Goal: Information Seeking & Learning: Learn about a topic

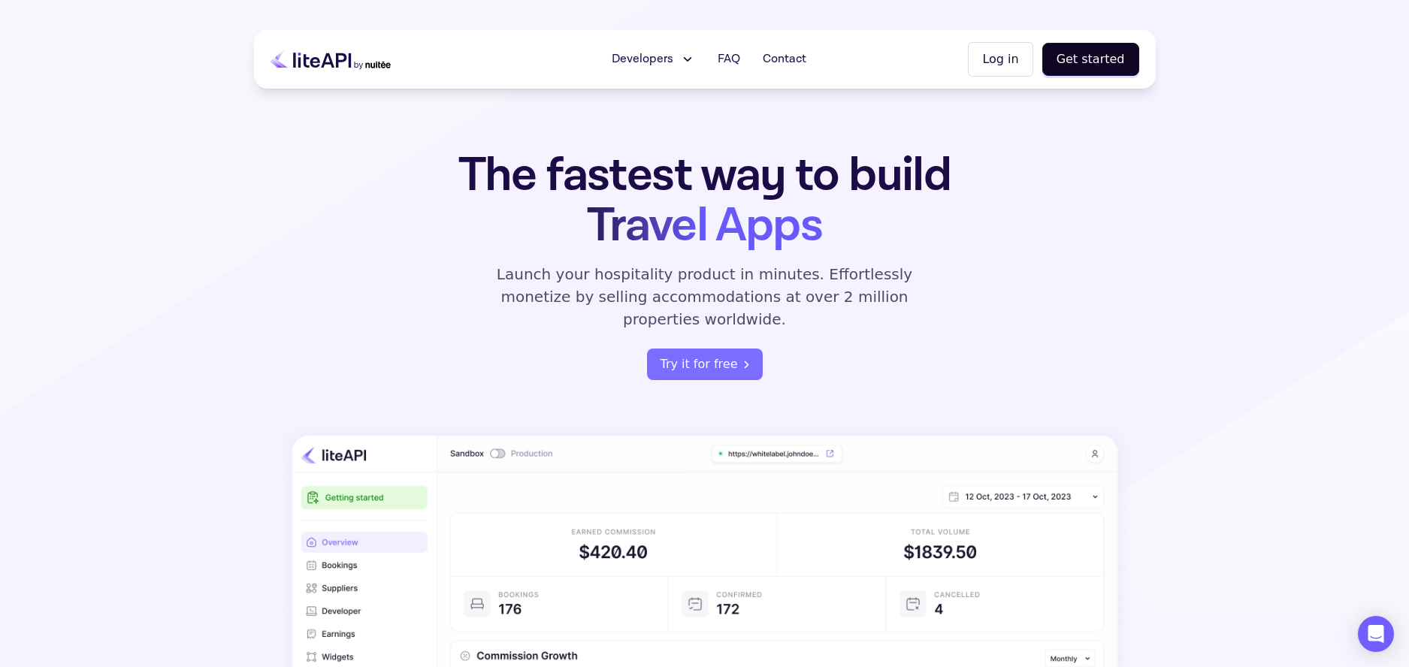
click at [673, 65] on span "Developers" at bounding box center [643, 59] width 62 height 18
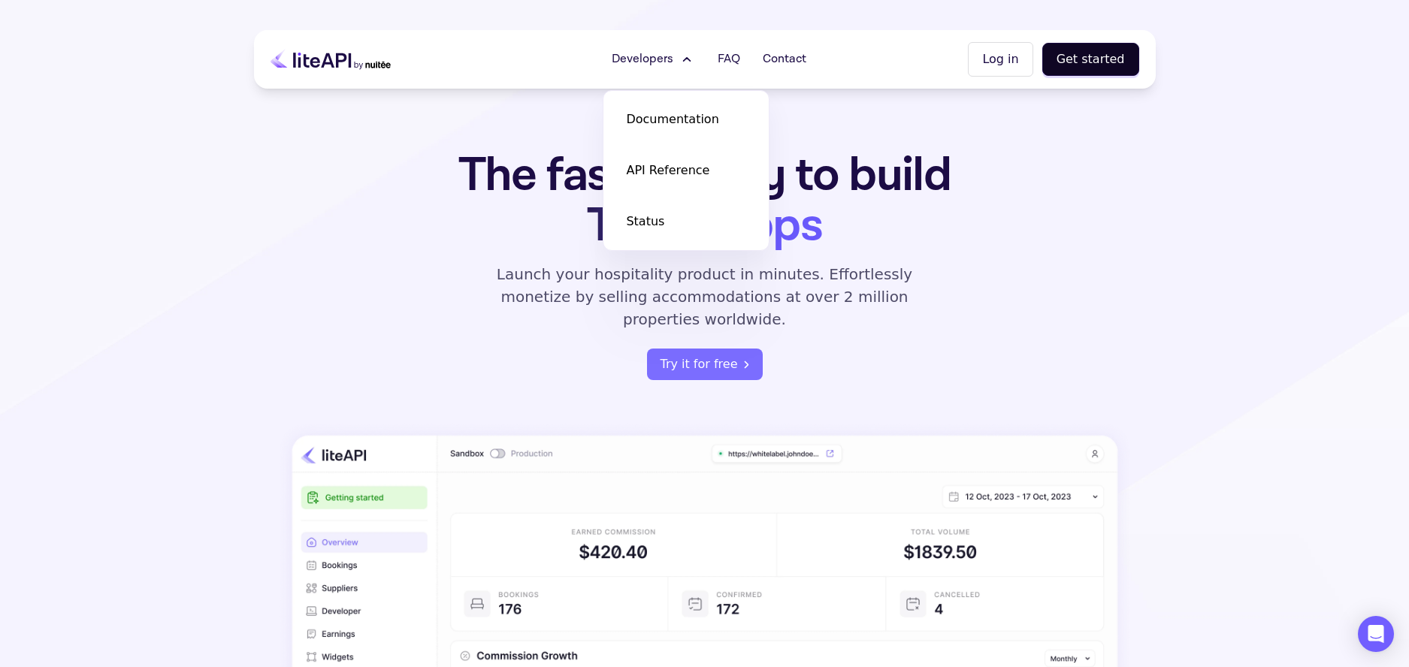
click at [1063, 190] on div "The fastest way to build Travel Apps Launch your hospitality product in minutes…" at bounding box center [705, 542] width 902 height 785
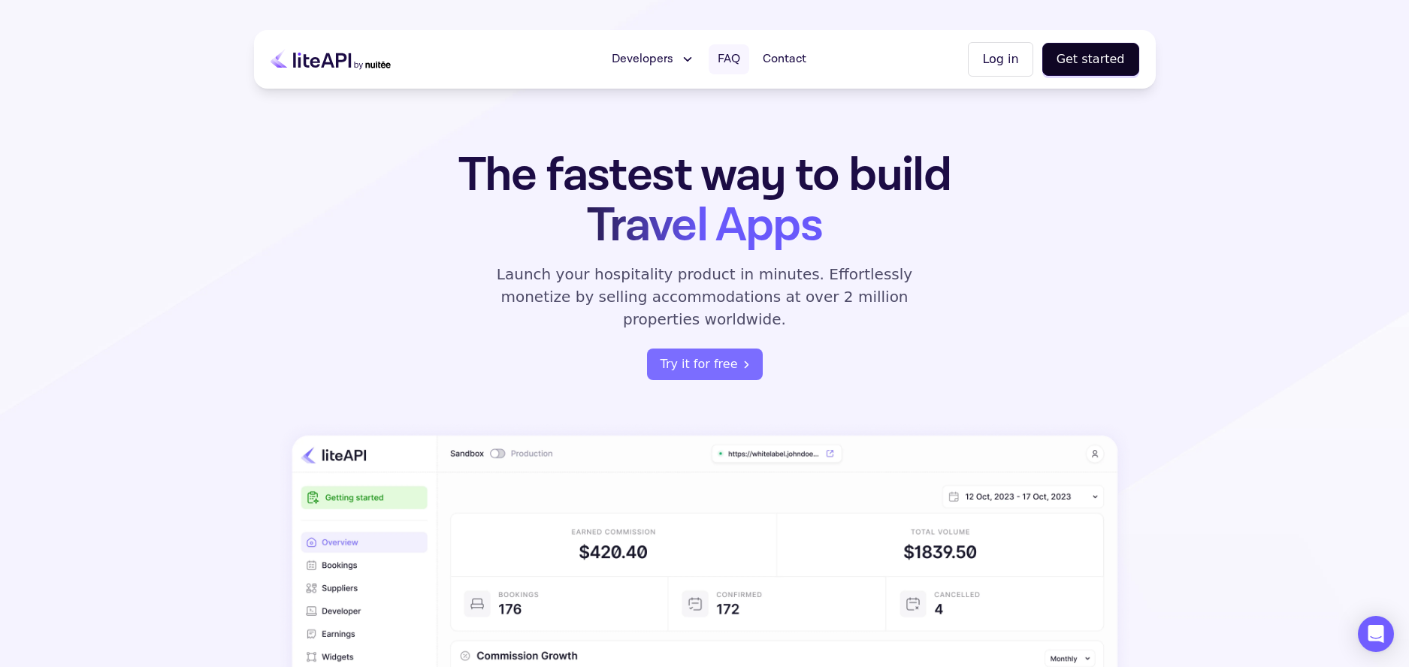
click at [730, 58] on span "FAQ" at bounding box center [729, 59] width 23 height 18
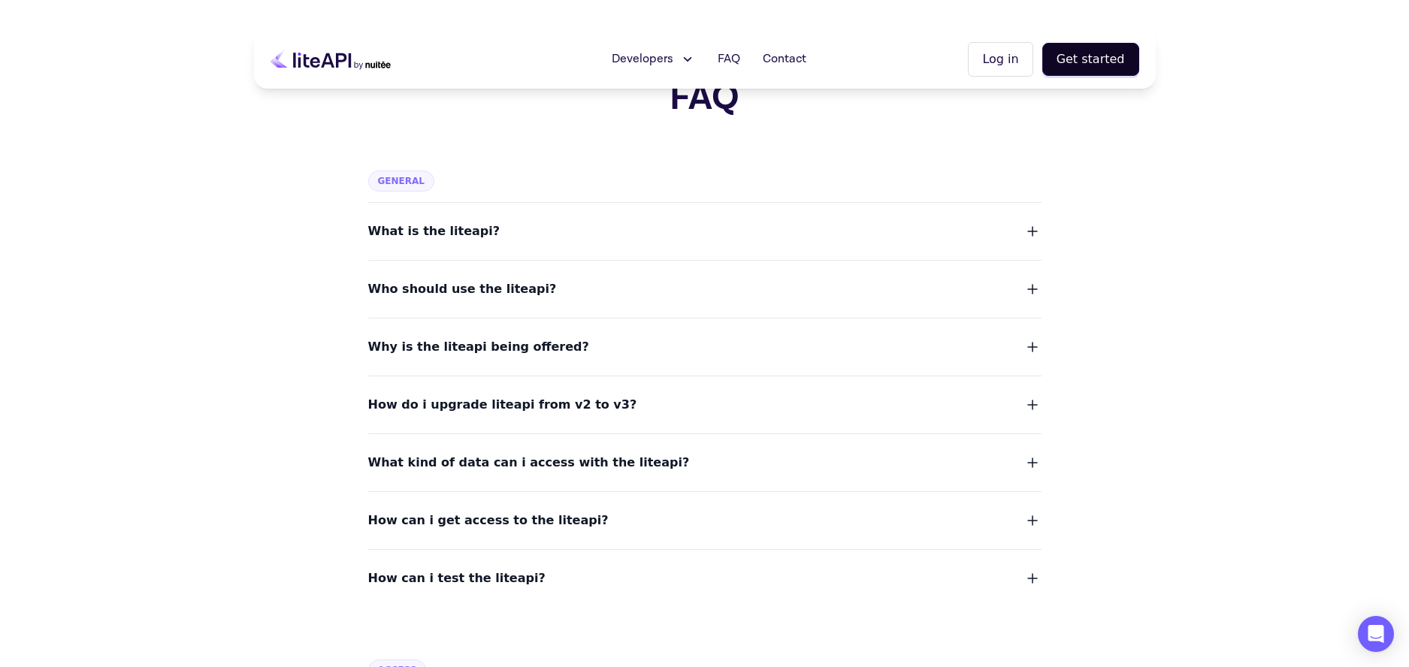
scroll to position [41, 0]
click at [1019, 286] on button "Who should use the liteapi?" at bounding box center [704, 288] width 673 height 21
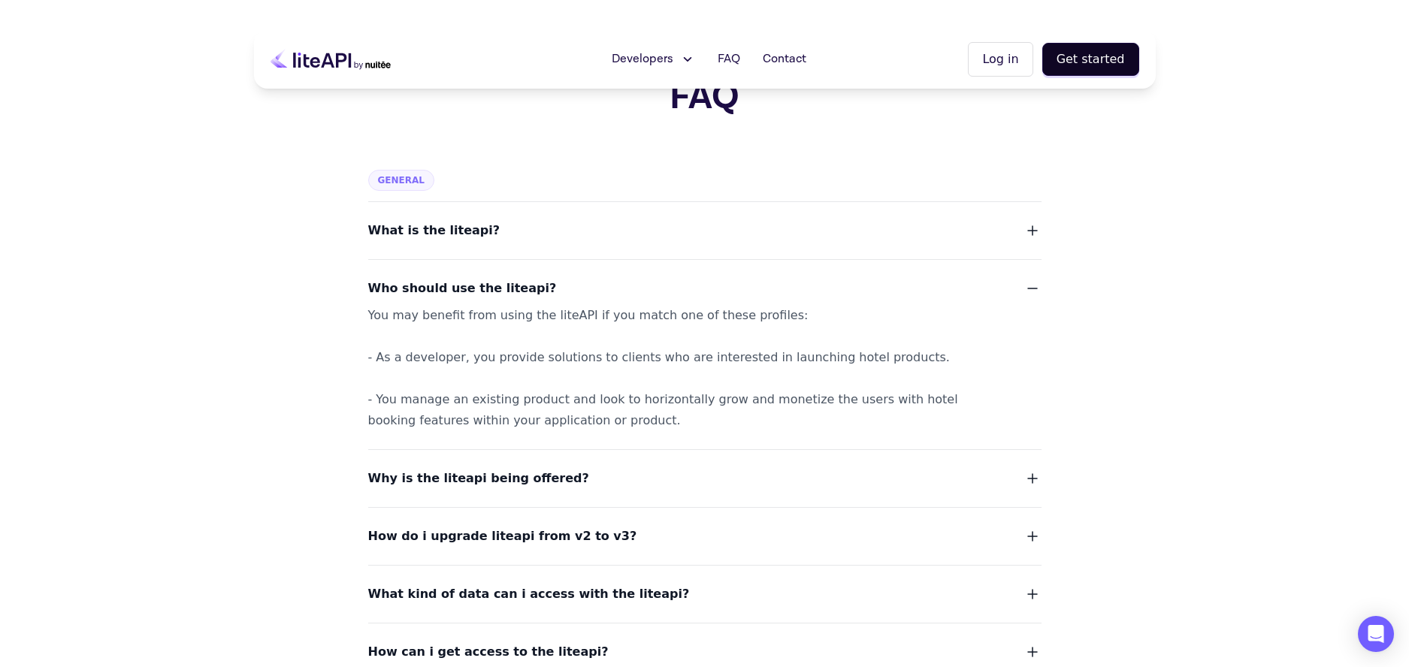
click at [1019, 286] on button "Who should use the liteapi?" at bounding box center [704, 288] width 673 height 21
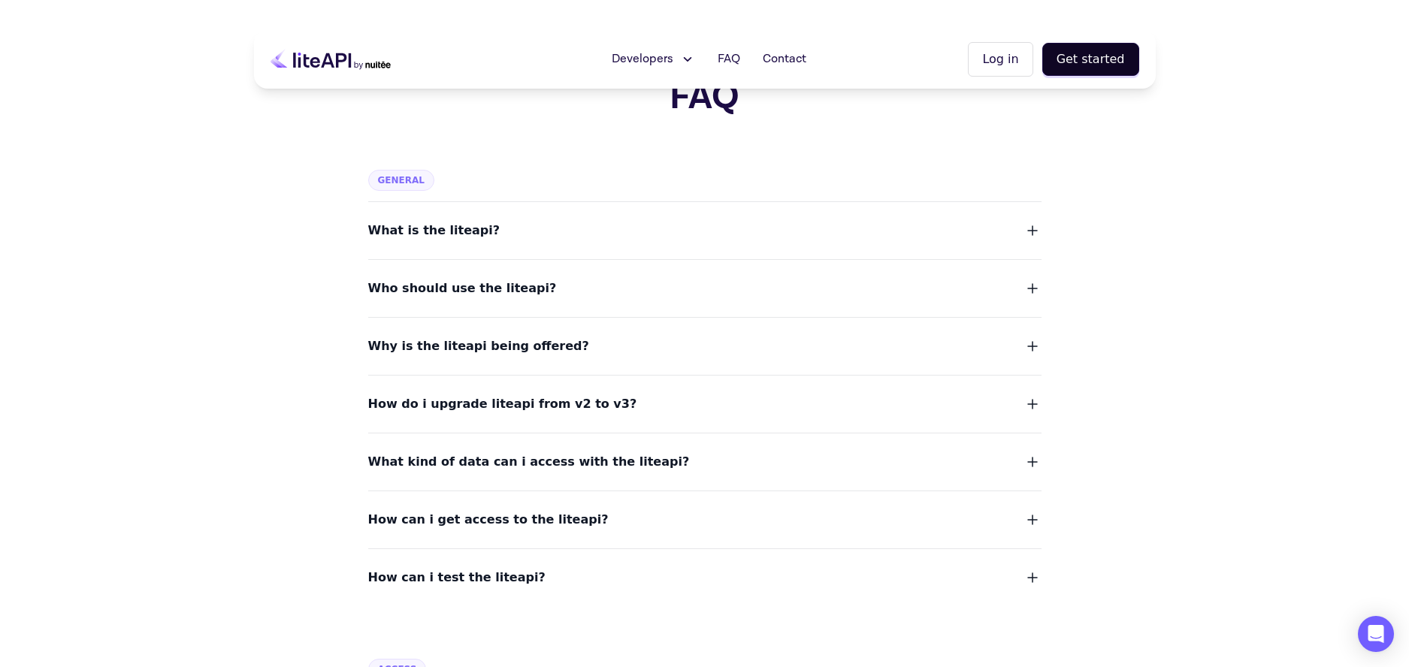
click at [1036, 343] on icon "button" at bounding box center [1033, 346] width 18 height 18
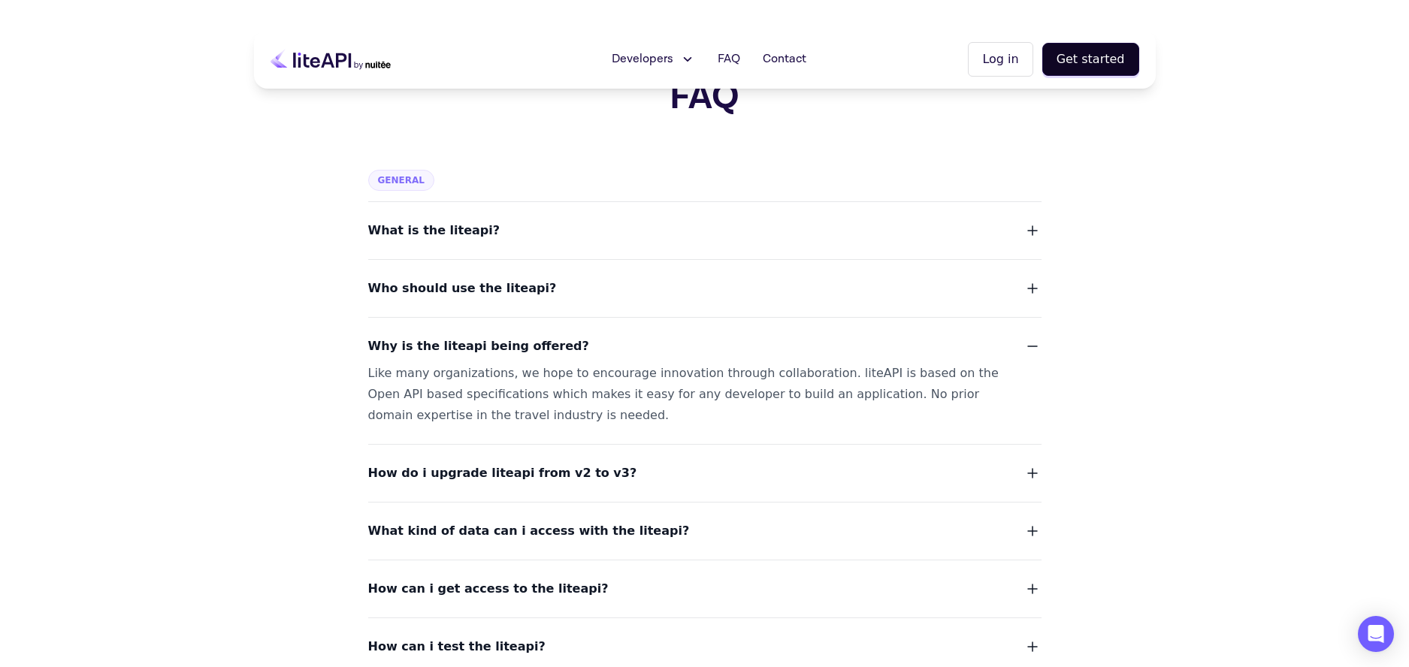
click at [1036, 343] on icon "button" at bounding box center [1033, 346] width 18 height 18
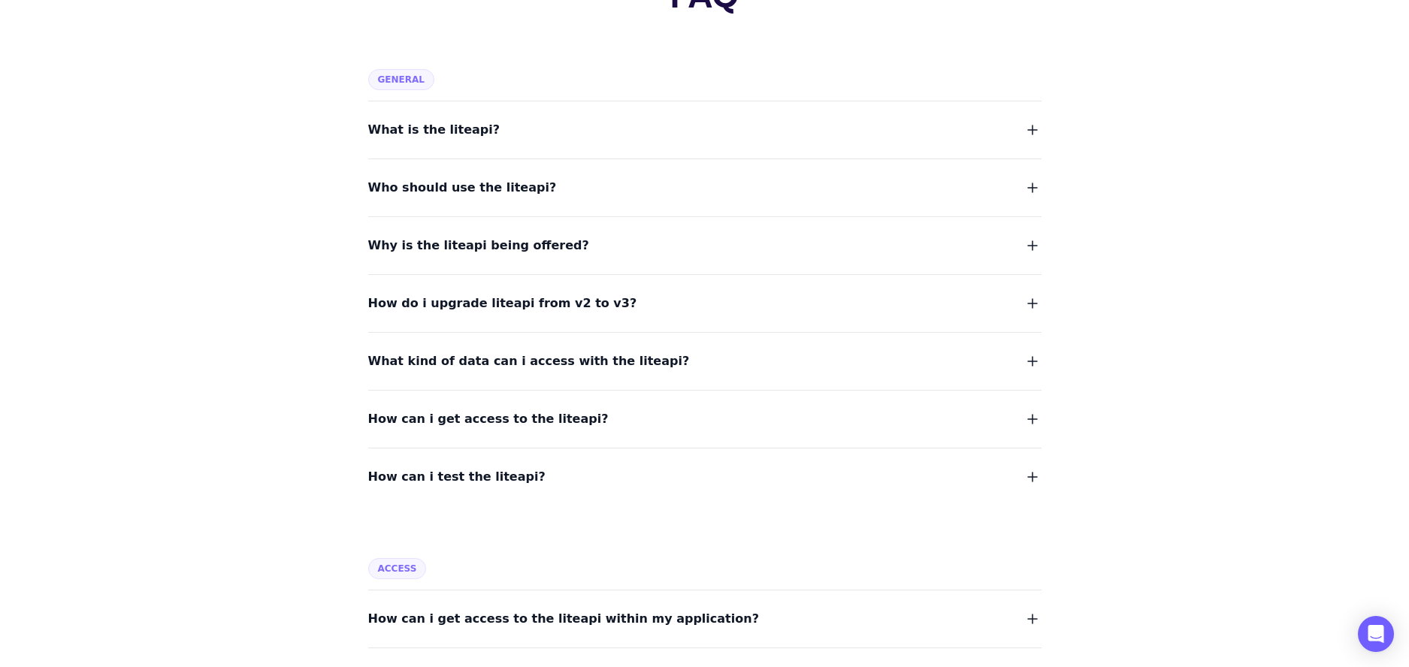
scroll to position [142, 0]
click at [1038, 356] on icon "button" at bounding box center [1033, 361] width 18 height 18
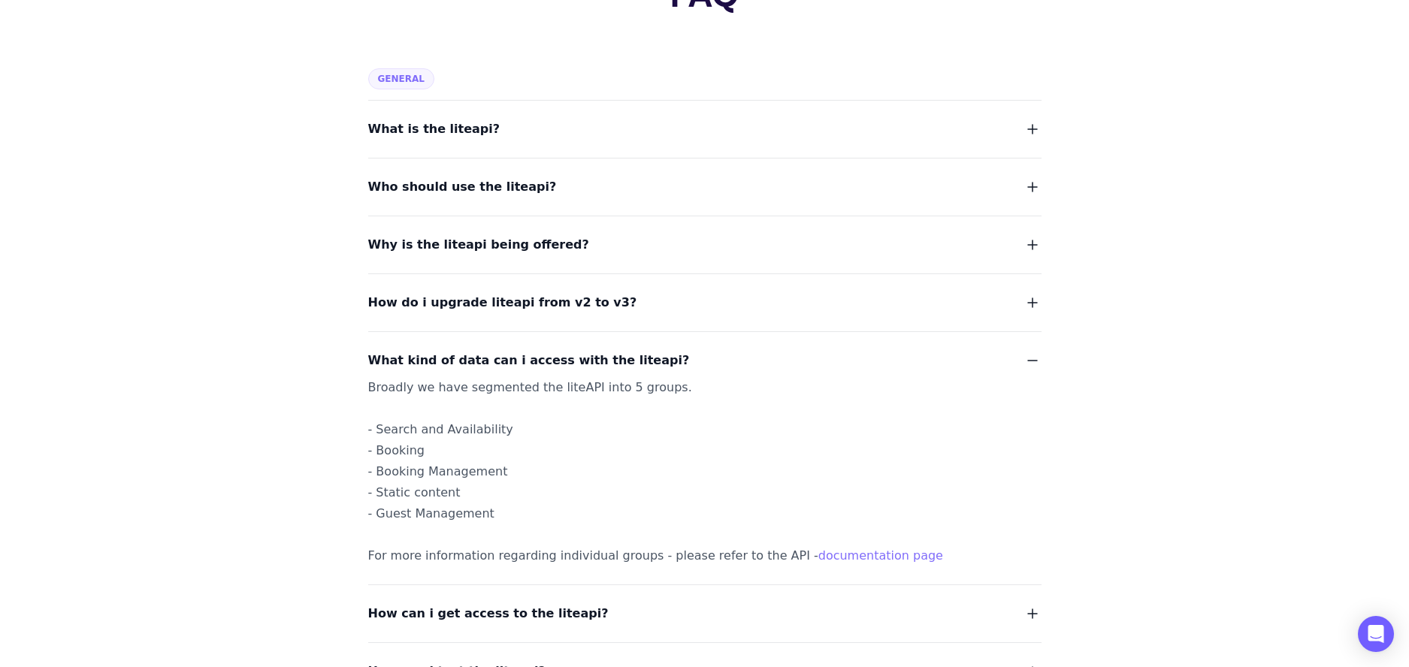
click at [1038, 356] on icon "button" at bounding box center [1033, 361] width 18 height 18
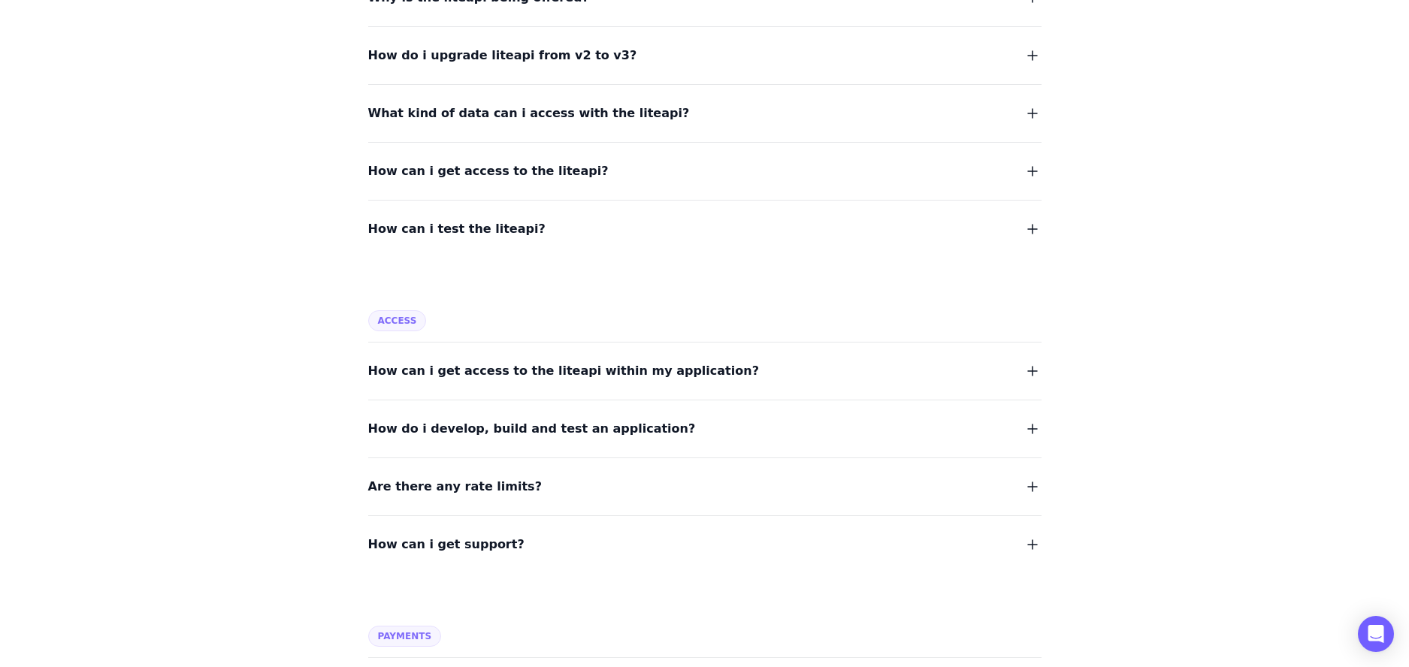
scroll to position [392, 0]
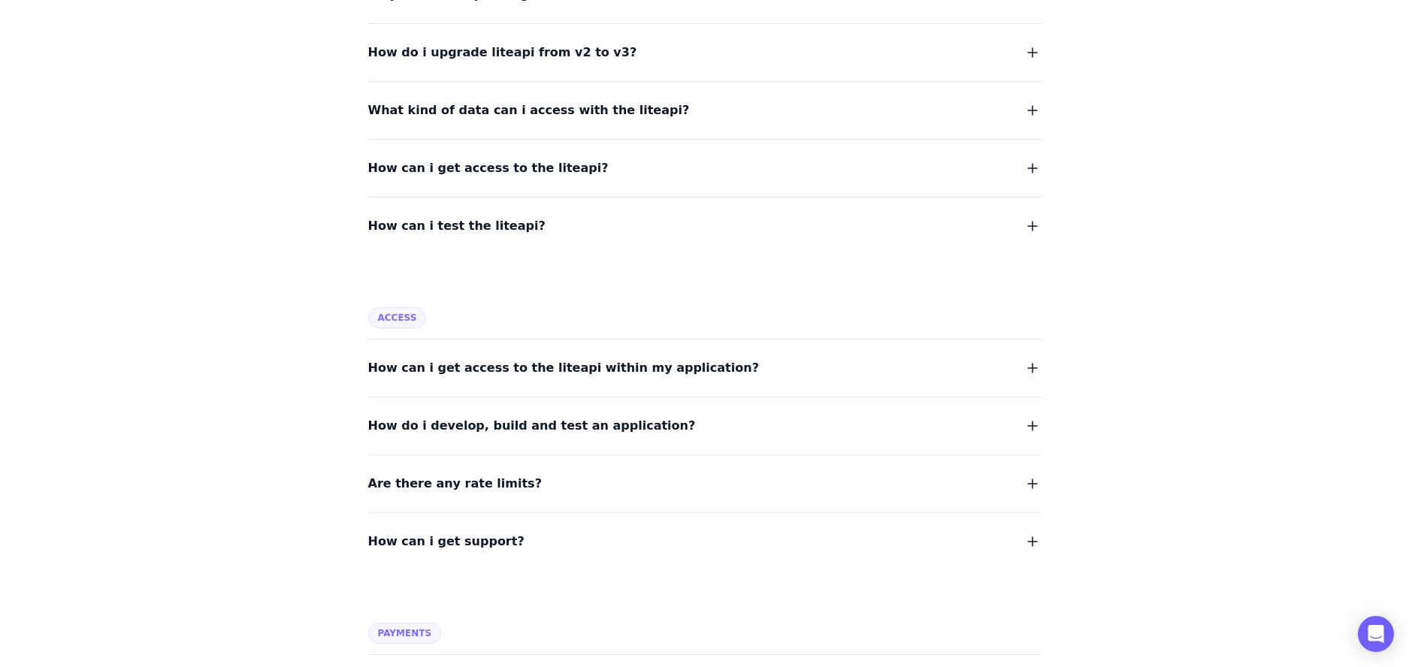
click at [1029, 227] on icon "button" at bounding box center [1033, 226] width 18 height 18
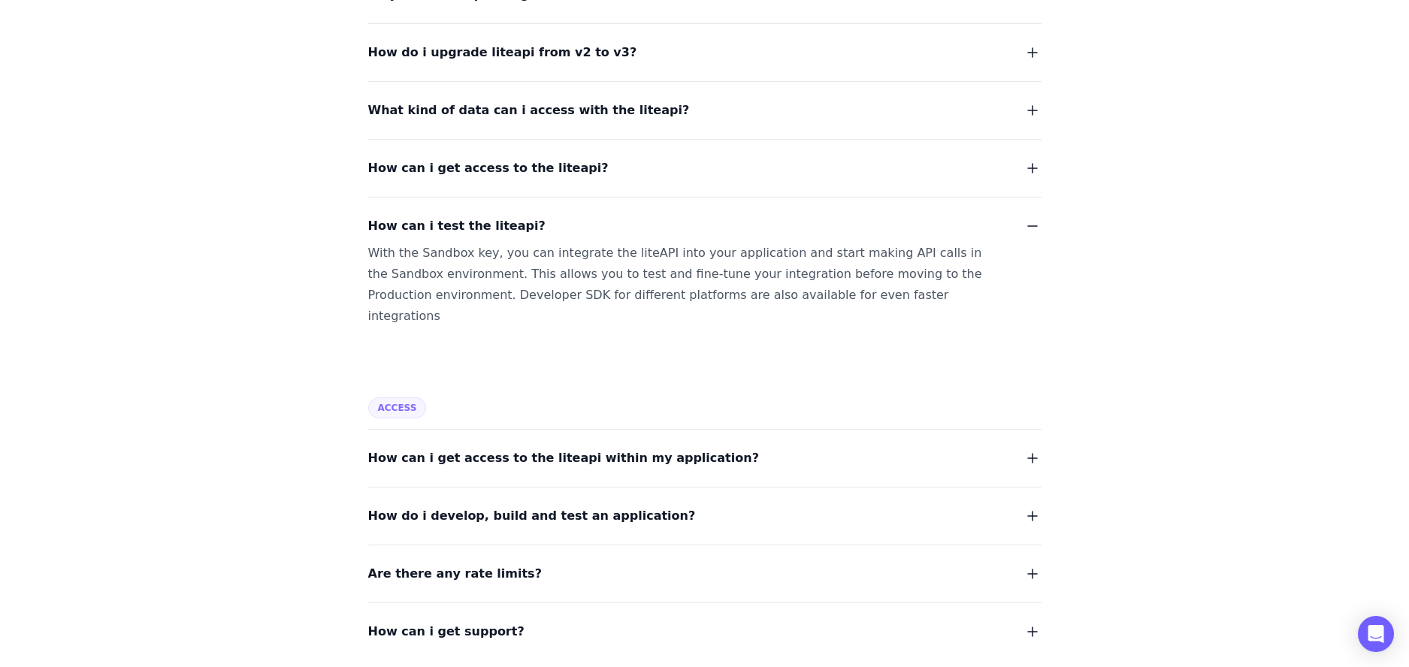
click at [1029, 227] on icon "button" at bounding box center [1033, 226] width 18 height 18
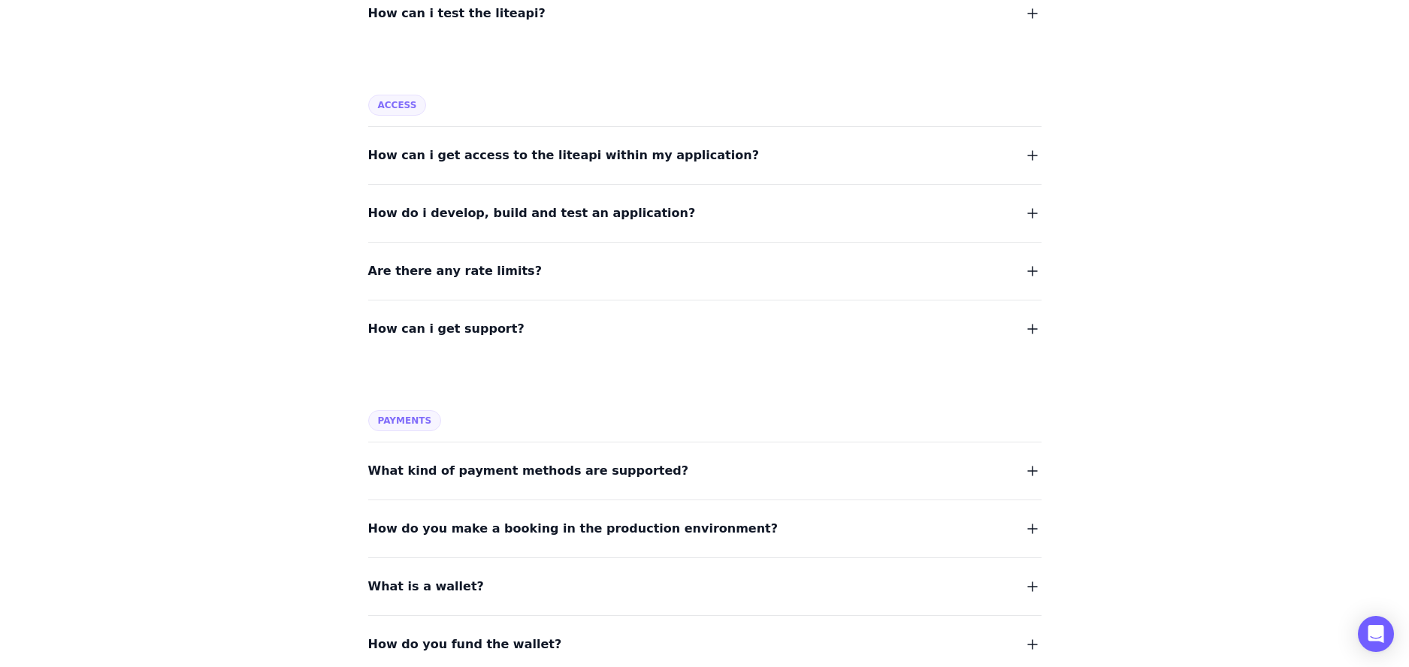
scroll to position [821, 0]
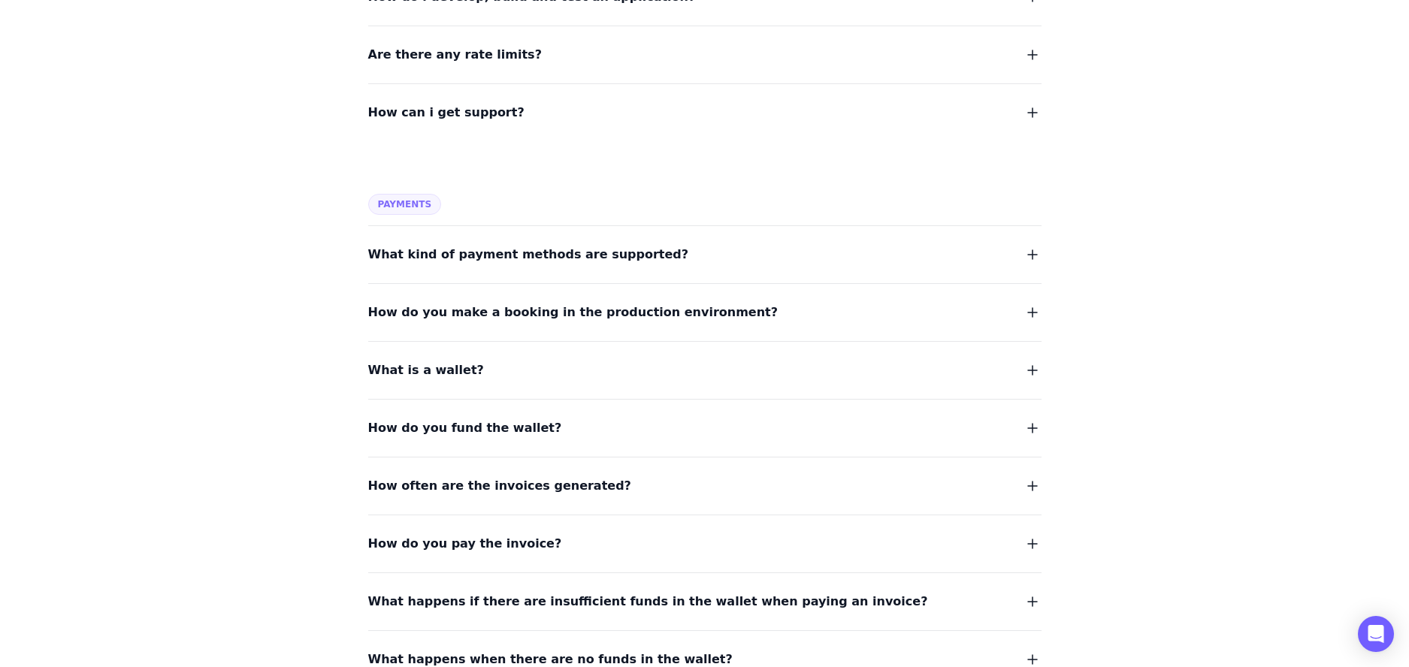
click at [1025, 253] on icon "button" at bounding box center [1033, 255] width 18 height 18
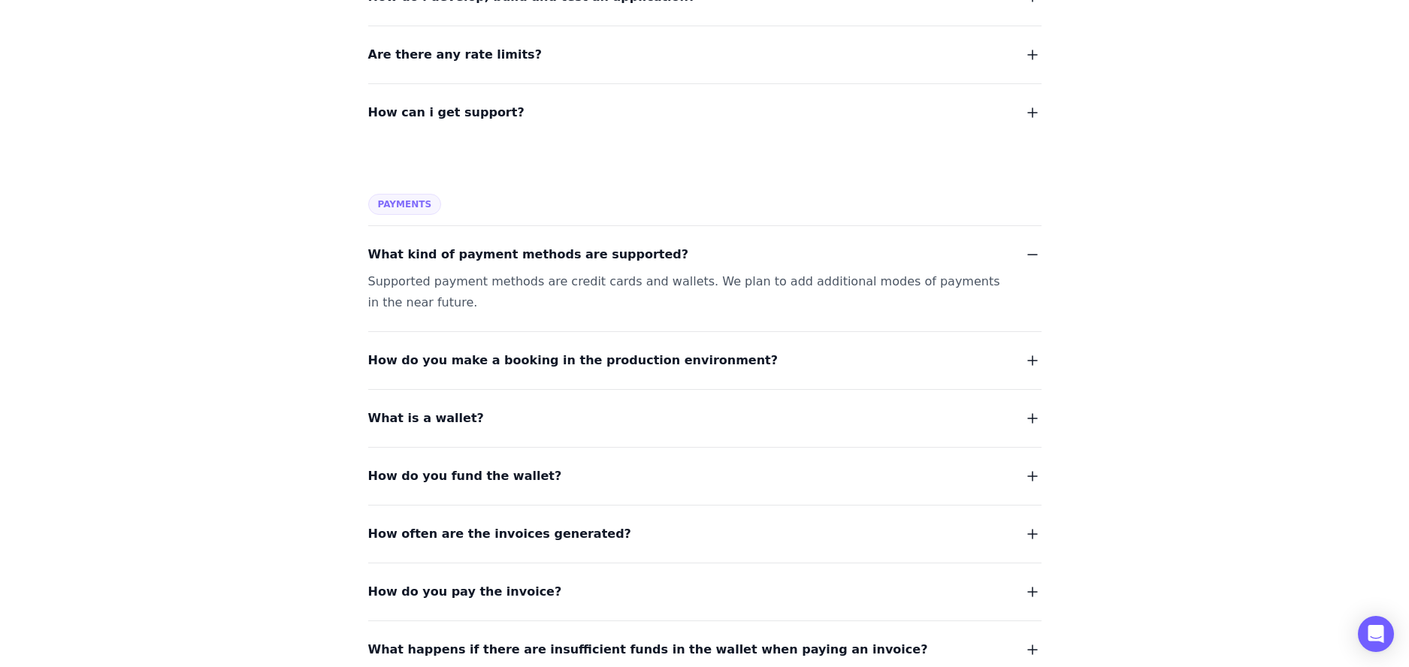
click at [1025, 253] on icon "button" at bounding box center [1033, 255] width 18 height 18
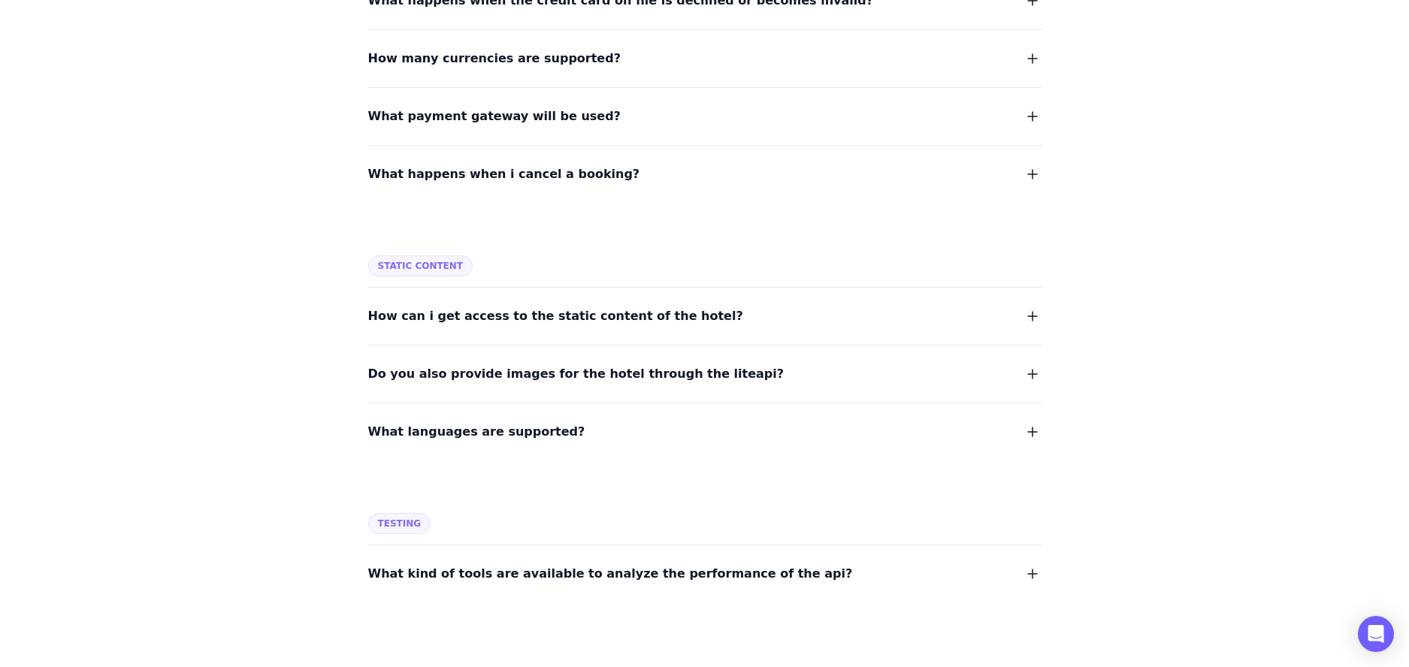
scroll to position [1914, 0]
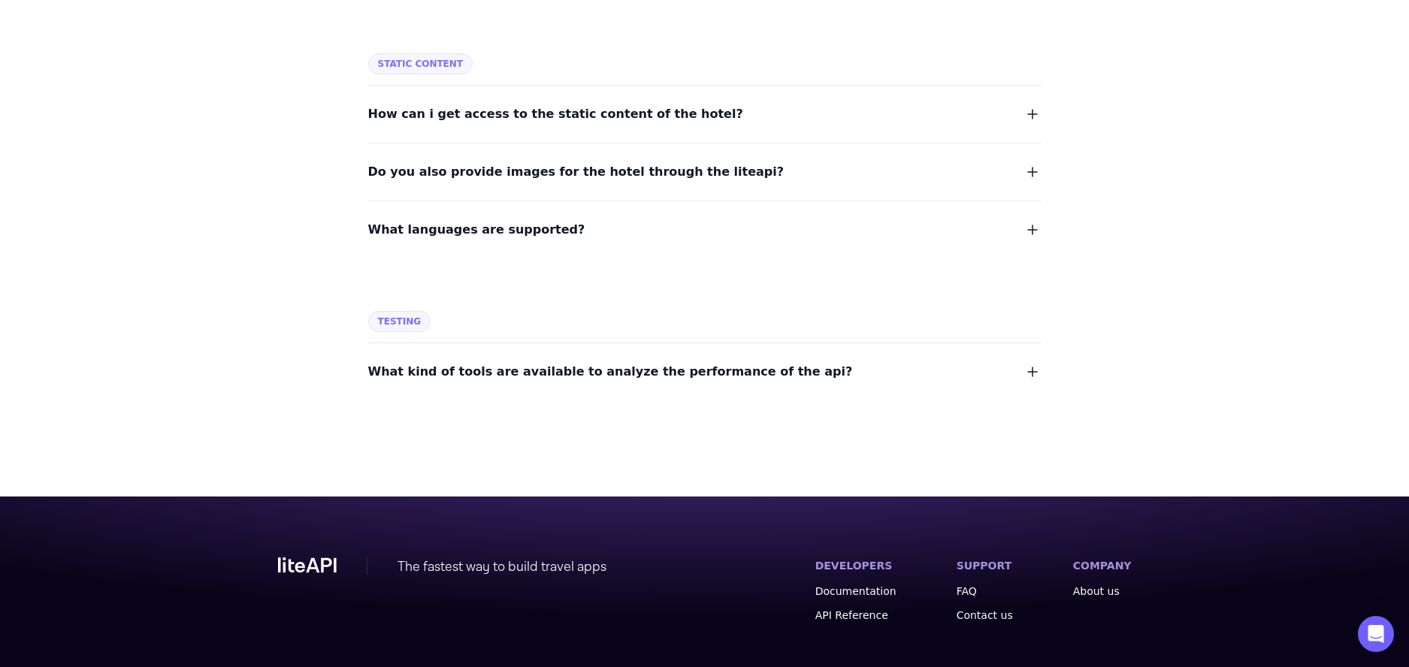
click at [1034, 371] on icon "button" at bounding box center [1033, 372] width 18 height 18
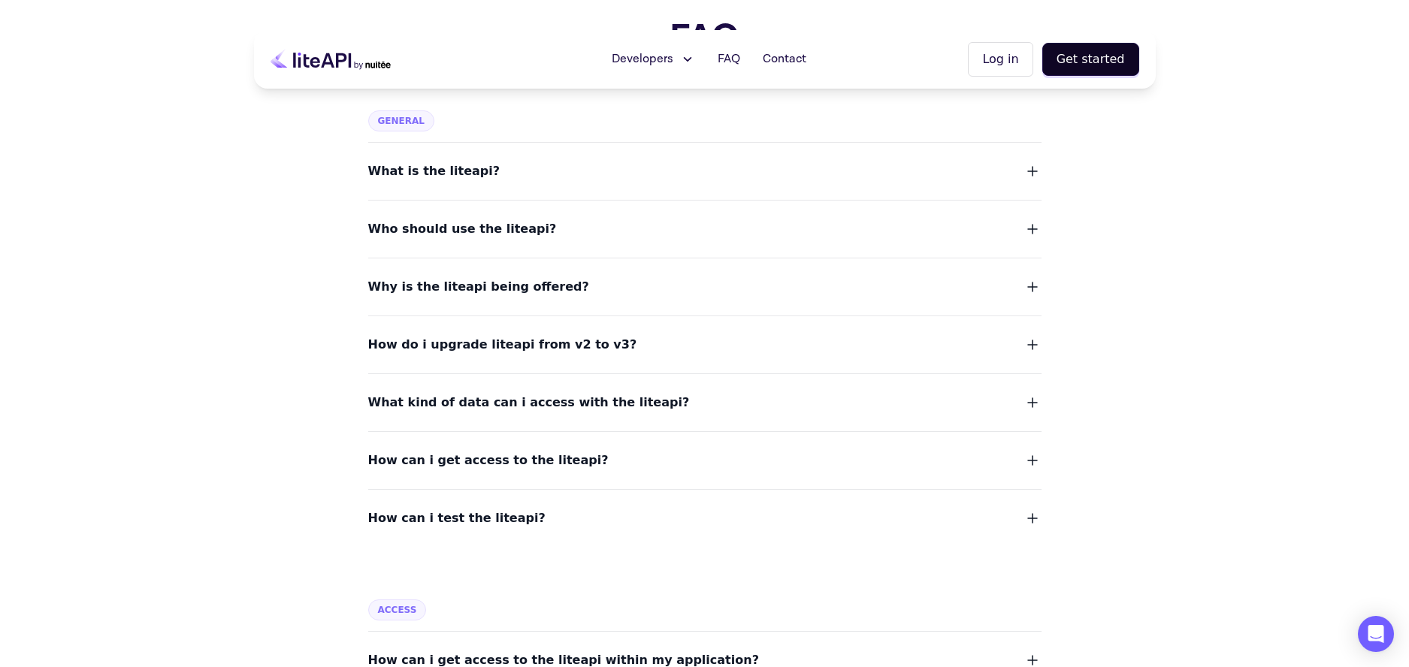
scroll to position [0, 0]
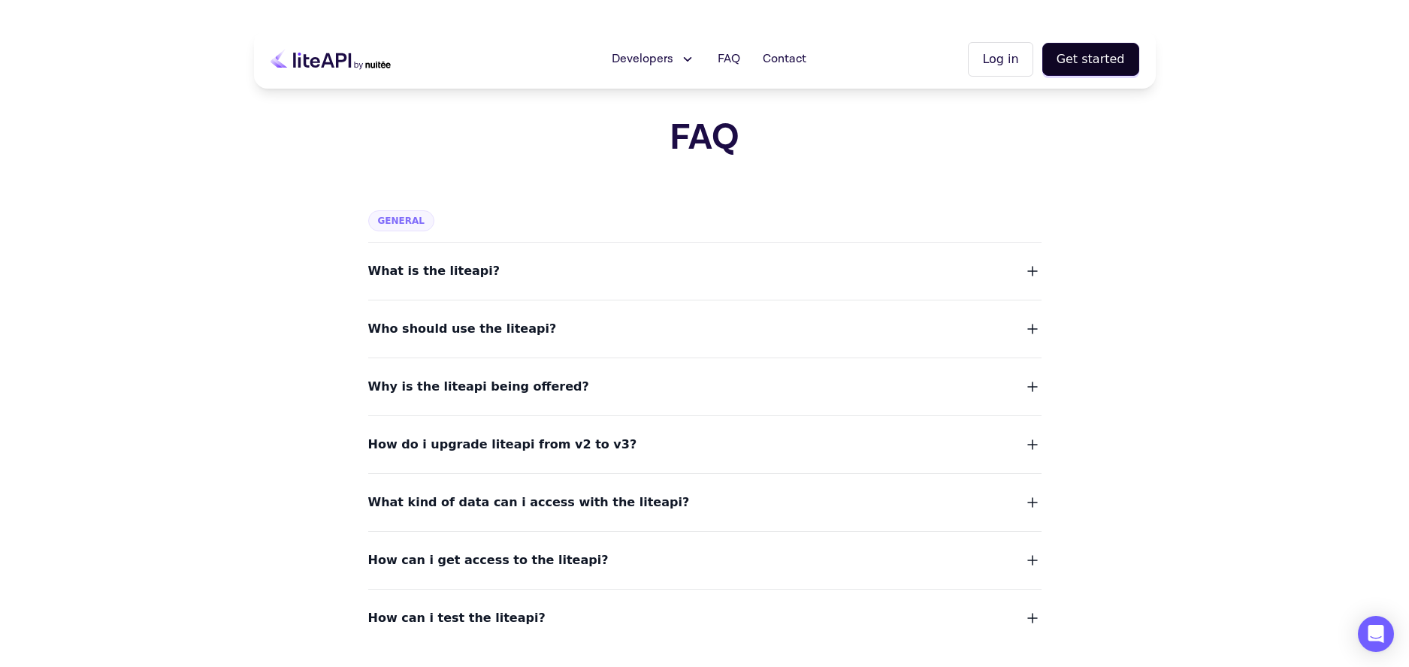
click at [675, 71] on button "Developers" at bounding box center [653, 59] width 101 height 30
click at [679, 110] on span "Documentation" at bounding box center [672, 119] width 92 height 18
click at [299, 57] on icon at bounding box center [331, 60] width 120 height 38
